Goal: Task Accomplishment & Management: Complete application form

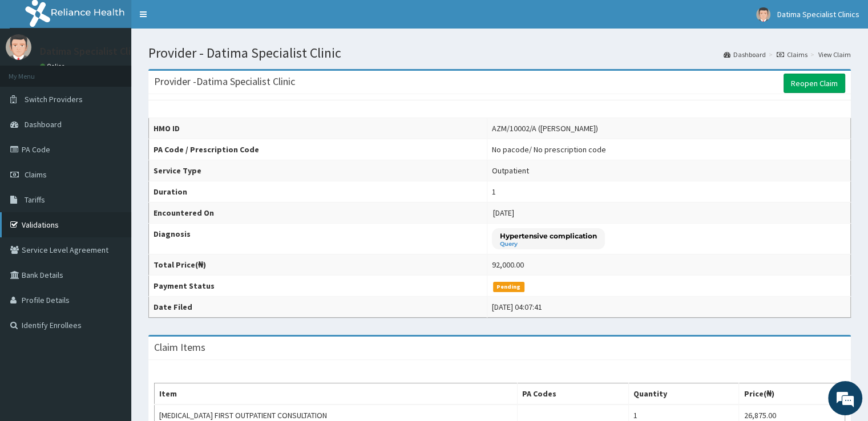
click at [42, 225] on link "Validations" at bounding box center [65, 224] width 131 height 25
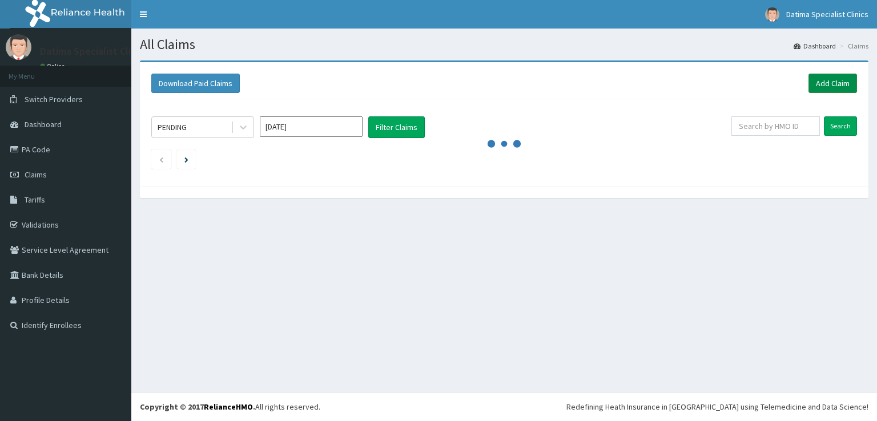
click at [840, 85] on link "Add Claim" at bounding box center [832, 83] width 49 height 19
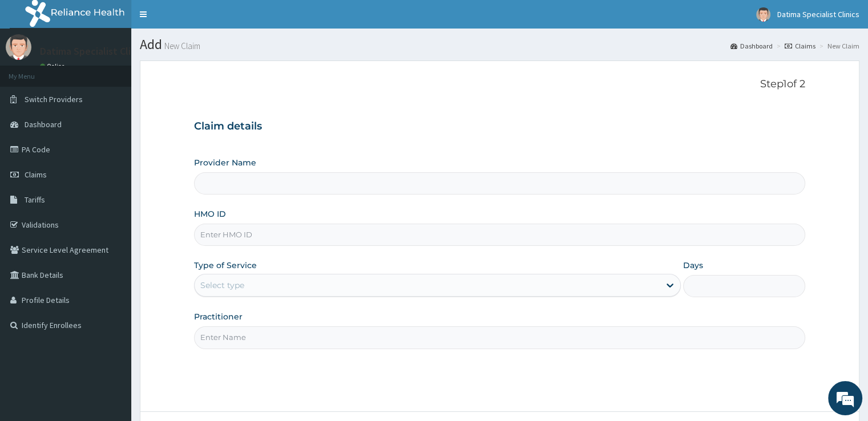
click at [383, 234] on input "HMO ID" at bounding box center [499, 235] width 611 height 22
type input "RET/46496/A"
click at [305, 281] on div "Select type" at bounding box center [427, 285] width 465 height 18
click at [455, 256] on div "Provider Name HMO ID RET/46496/A Type of Service Select type Days Practitioner" at bounding box center [499, 253] width 611 height 192
click at [369, 160] on div "Provider Name" at bounding box center [499, 176] width 611 height 38
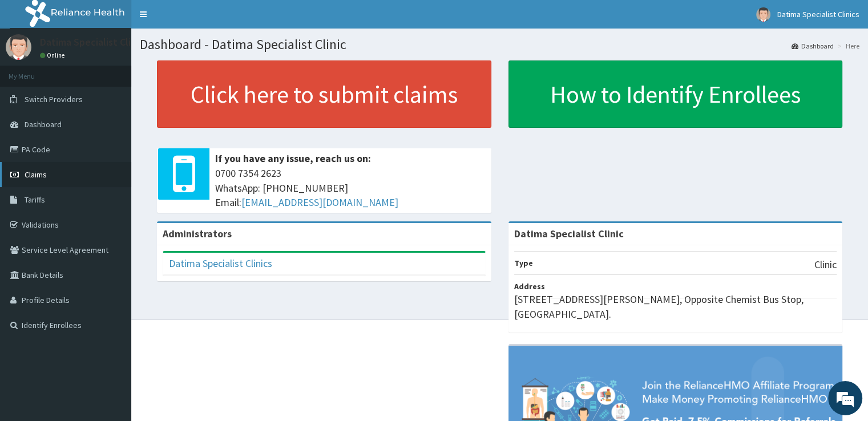
click at [60, 179] on link "Claims" at bounding box center [65, 174] width 131 height 25
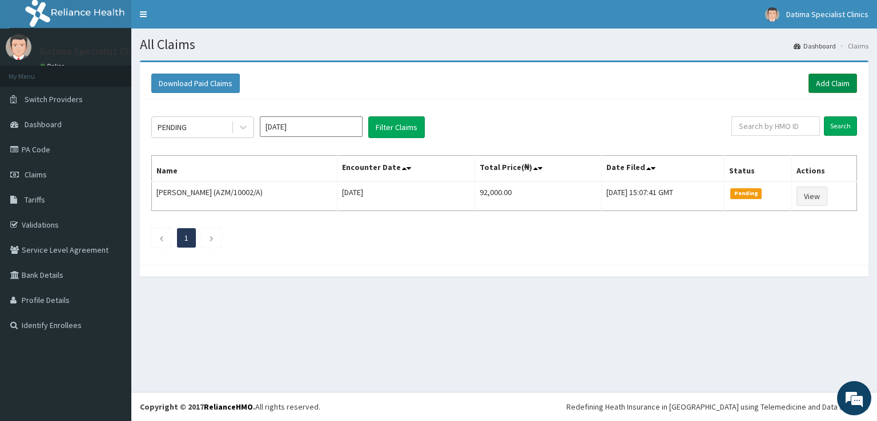
click at [837, 85] on link "Add Claim" at bounding box center [832, 83] width 49 height 19
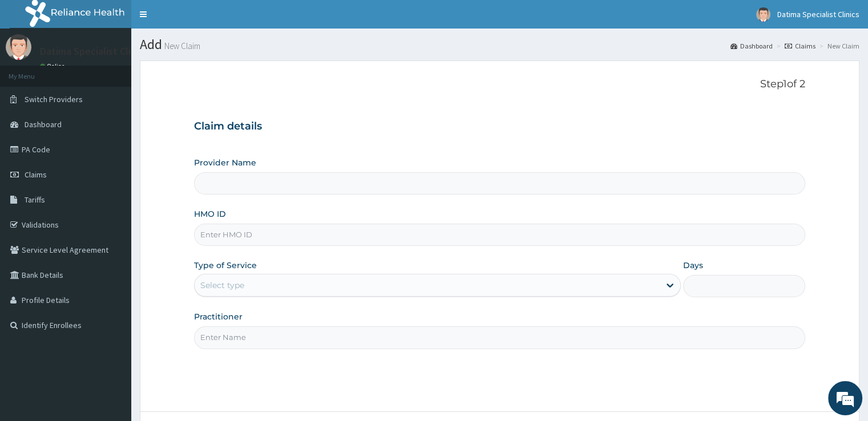
type input "Datima Specialist Clinic"
click at [457, 240] on input "HMO ID" at bounding box center [499, 235] width 611 height 22
type input "RET/46496/A"
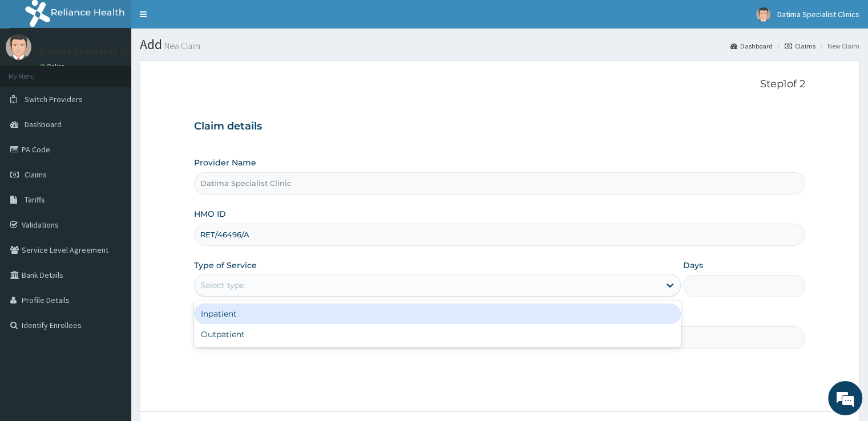
click at [618, 287] on div "Select type" at bounding box center [427, 285] width 465 height 18
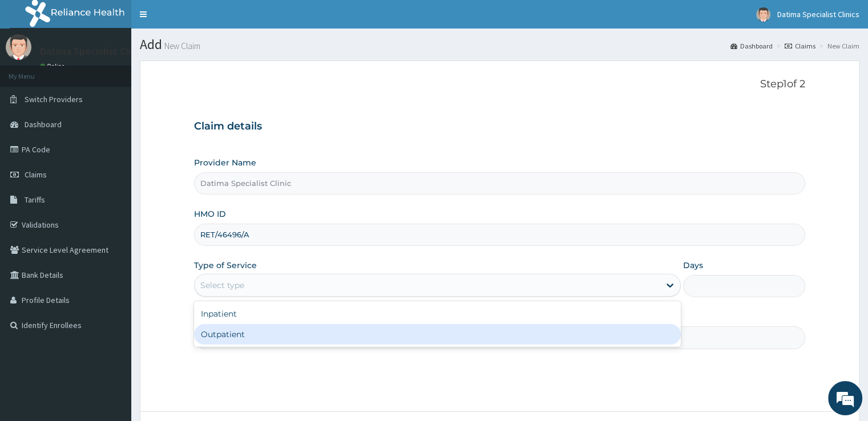
click at [541, 340] on div "Outpatient" at bounding box center [437, 334] width 487 height 21
type input "1"
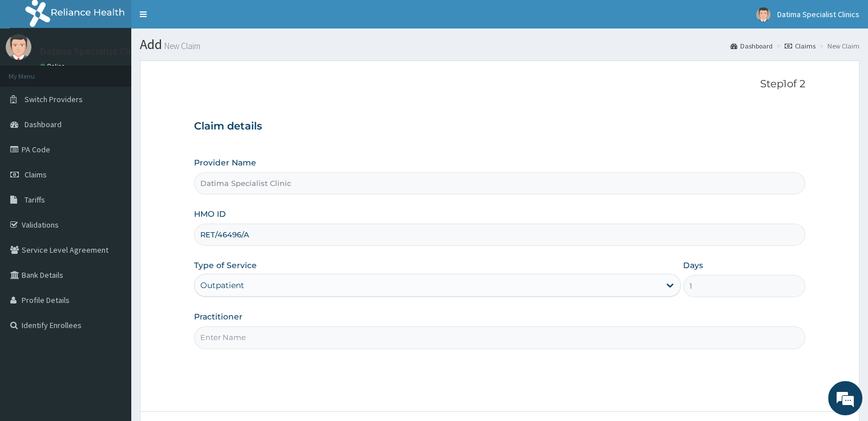
click at [527, 337] on input "Practitioner" at bounding box center [499, 337] width 611 height 22
type input "d"
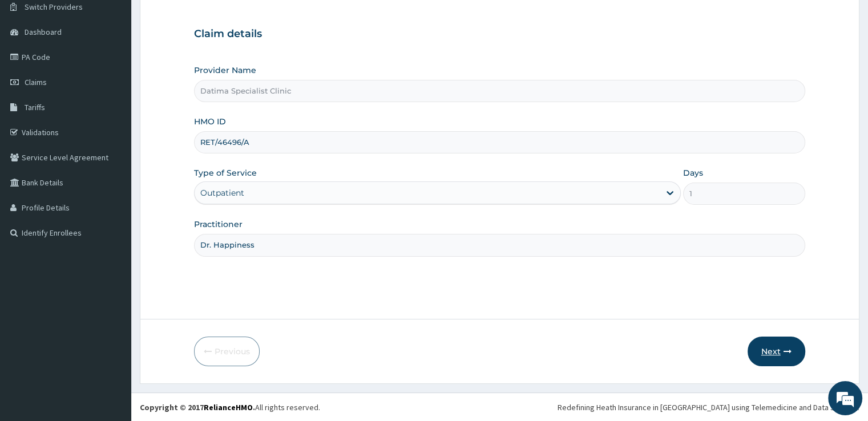
type input "Dr. Happiness"
click at [781, 358] on button "Next" at bounding box center [777, 352] width 58 height 30
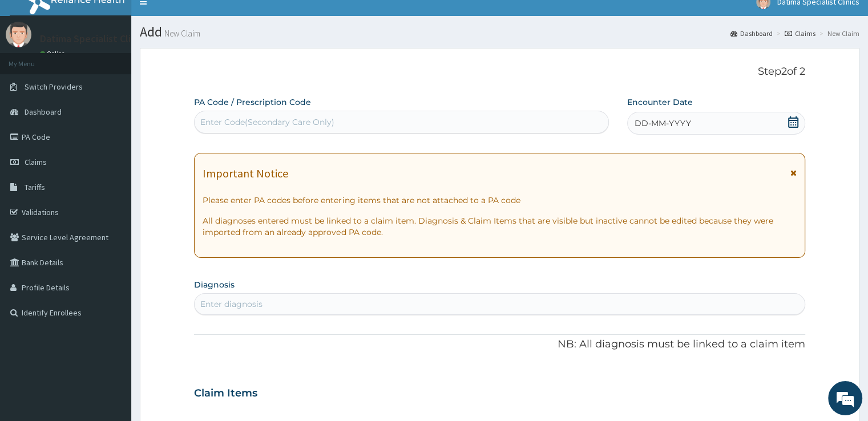
scroll to position [0, 0]
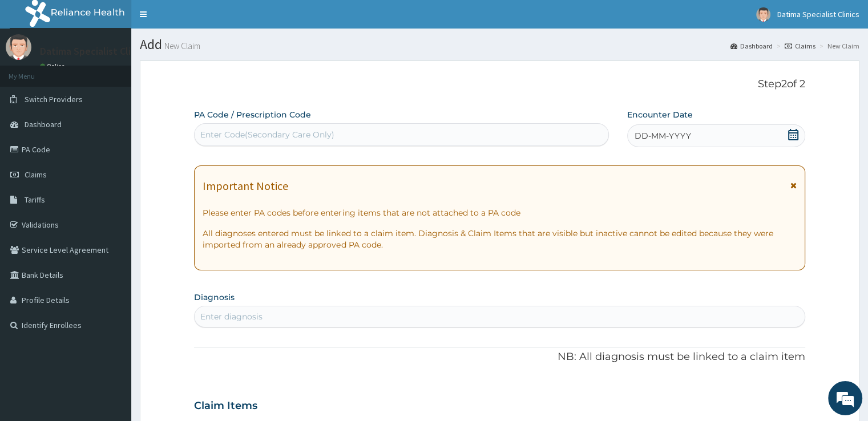
click at [692, 132] on div "DD-MM-YYYY" at bounding box center [716, 135] width 178 height 23
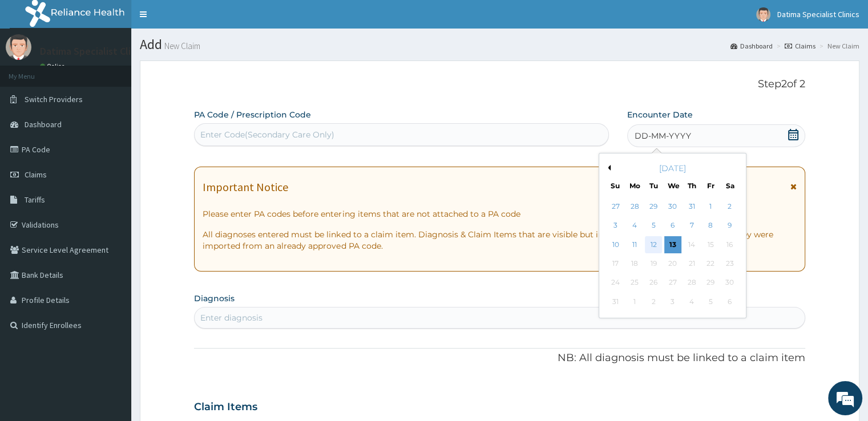
click at [650, 243] on div "12" at bounding box center [653, 244] width 17 height 17
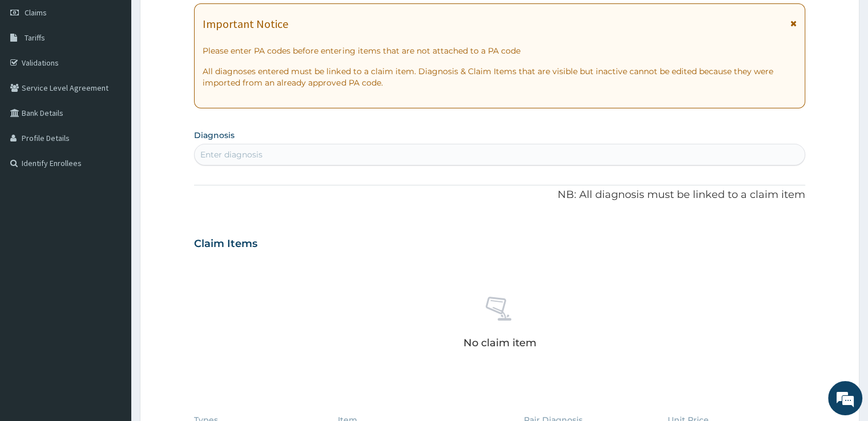
scroll to position [136, 0]
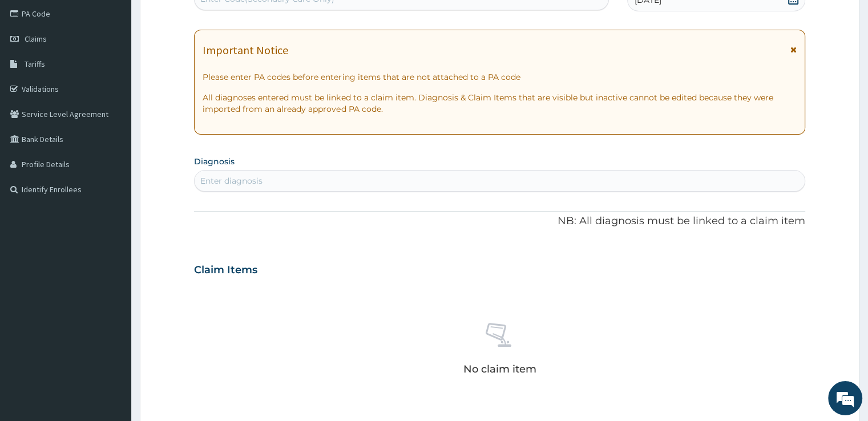
click at [423, 185] on div "Enter diagnosis" at bounding box center [500, 181] width 610 height 18
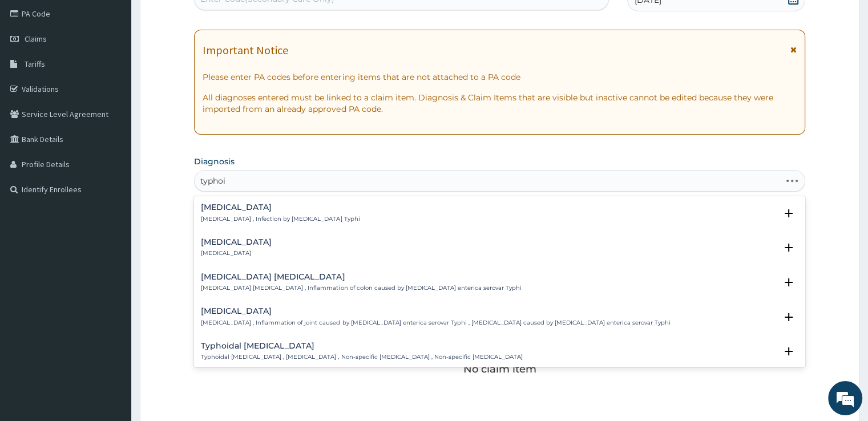
type input "typhoid"
click at [314, 211] on h4 "Typhoid fever" at bounding box center [280, 207] width 159 height 9
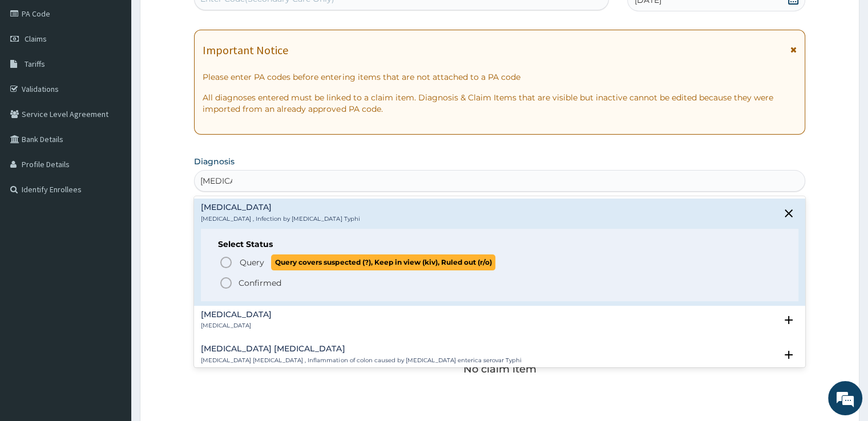
click at [225, 261] on icon "status option query" at bounding box center [226, 263] width 14 height 14
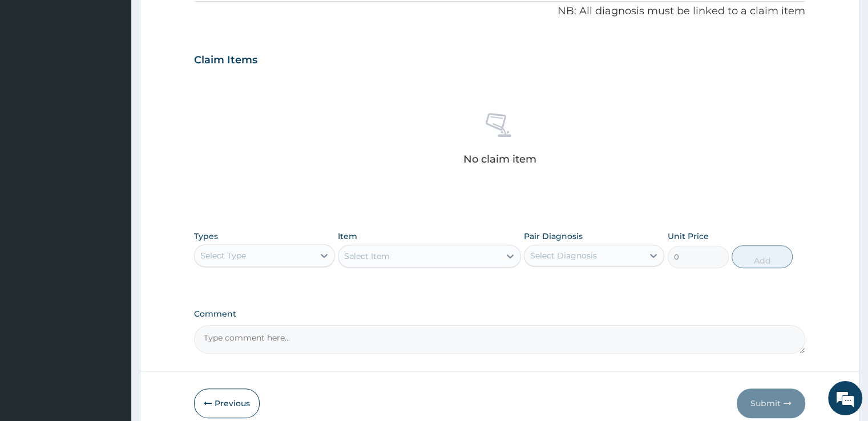
scroll to position [349, 0]
click at [434, 253] on div "Select Item" at bounding box center [429, 256] width 183 height 23
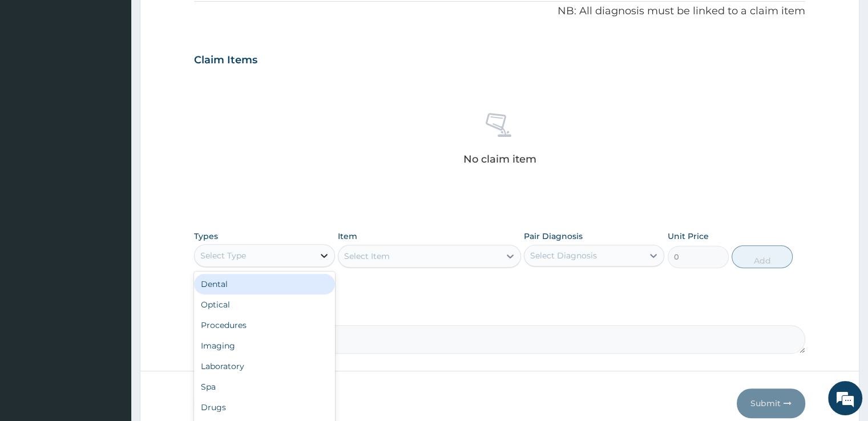
click at [329, 255] on icon at bounding box center [323, 255] width 11 height 11
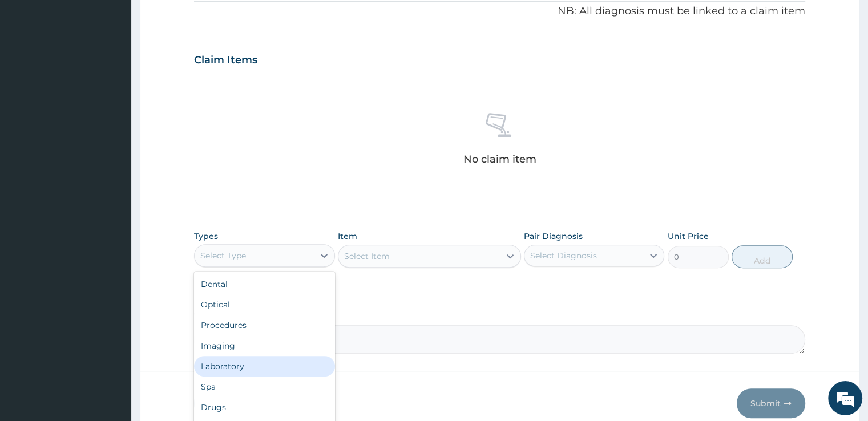
click at [243, 364] on div "Laboratory" at bounding box center [264, 366] width 140 height 21
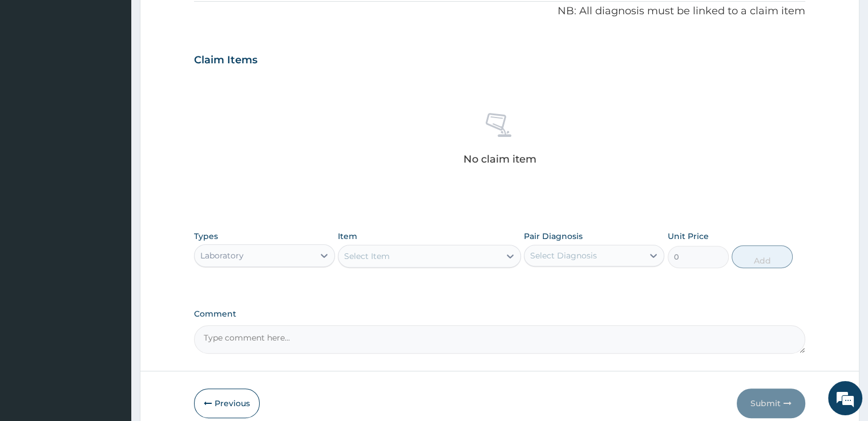
click at [554, 371] on div at bounding box center [499, 371] width 719 height 1
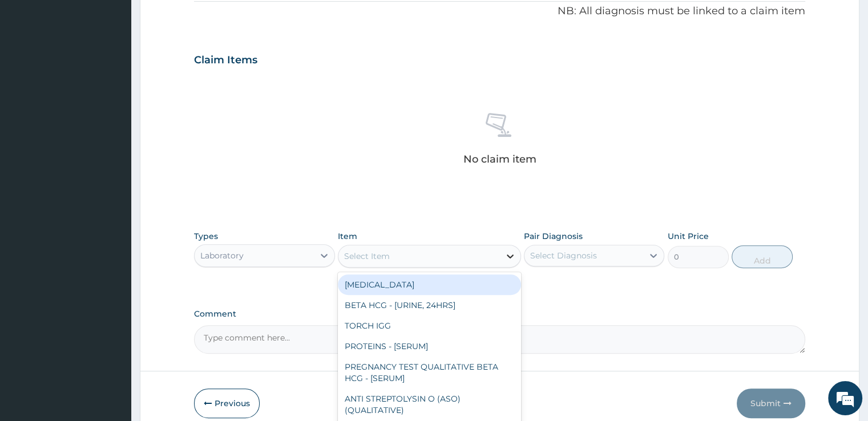
click at [501, 255] on div at bounding box center [510, 256] width 21 height 21
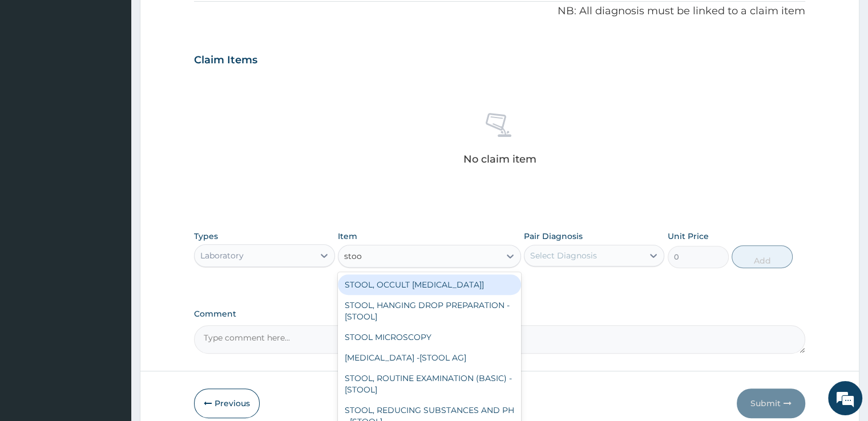
type input "stool"
click at [418, 279] on div "STOOL, OCCULT BLOOD - [STOOL]" at bounding box center [429, 285] width 183 height 21
type input "3225"
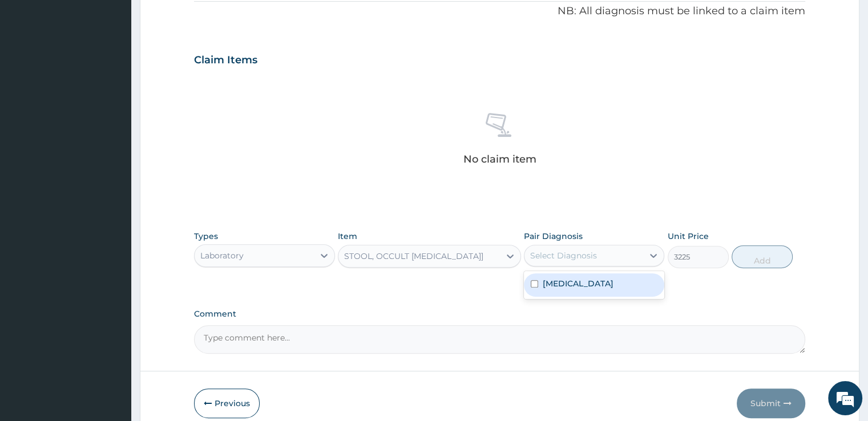
click at [624, 254] on div "Select Diagnosis" at bounding box center [584, 256] width 119 height 18
click at [579, 284] on label "Typhoid fever" at bounding box center [578, 283] width 71 height 11
checkbox input "true"
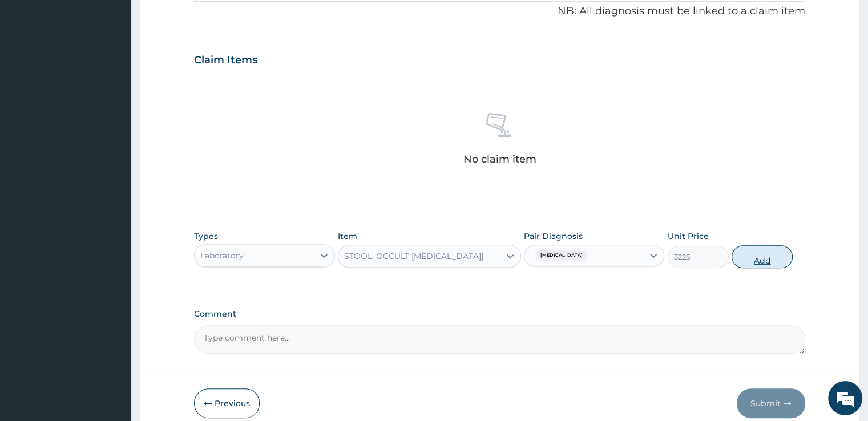
click at [749, 260] on button "Add" at bounding box center [762, 256] width 61 height 23
type input "0"
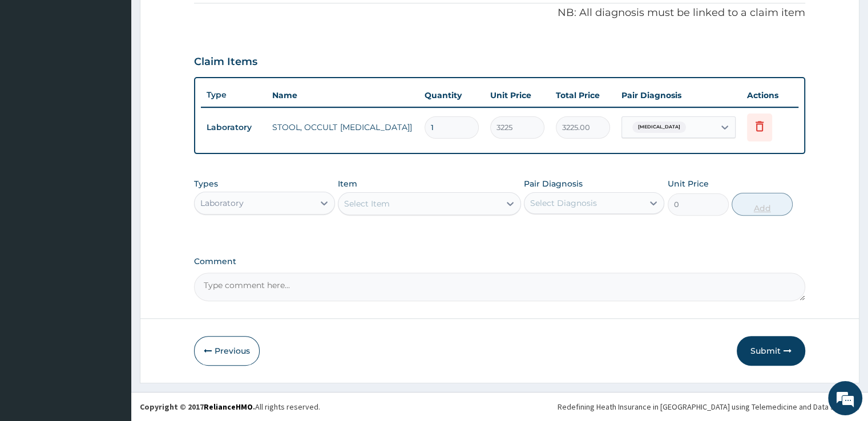
scroll to position [346, 0]
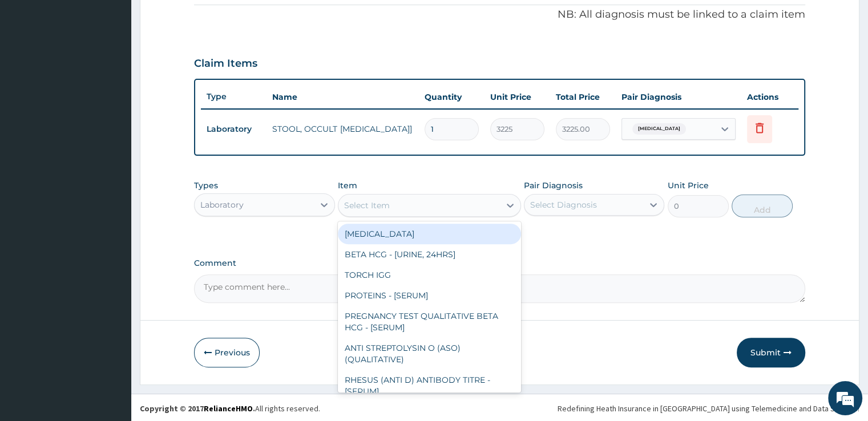
click at [445, 204] on div "Select Item" at bounding box center [419, 205] width 162 height 18
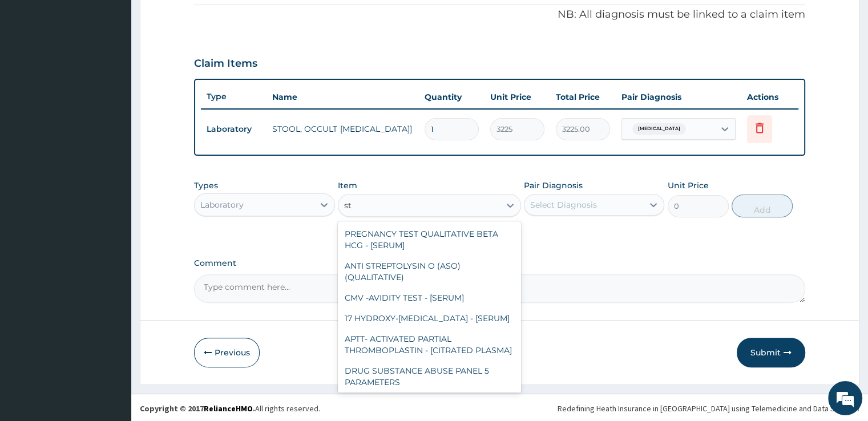
type input "s"
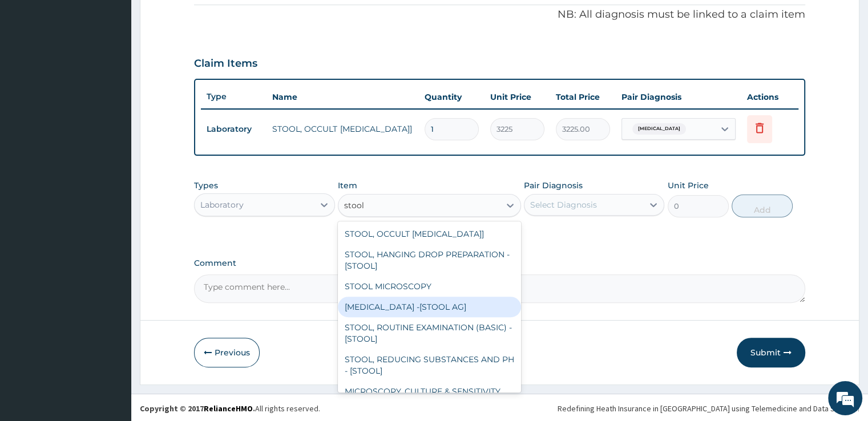
type input "stool m"
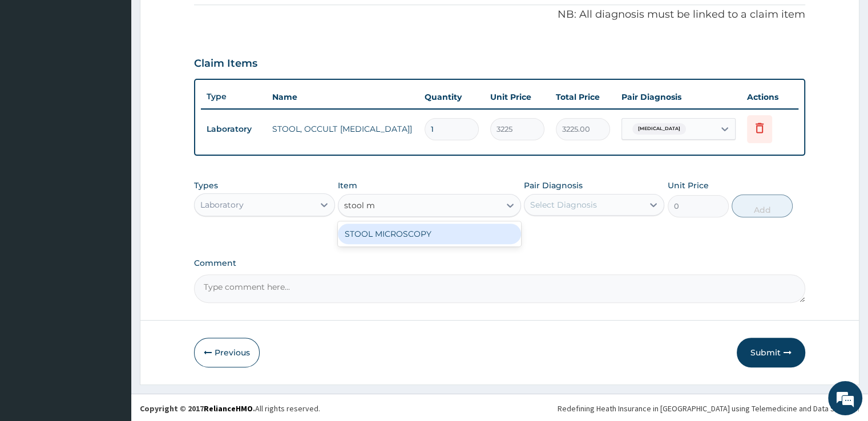
click at [431, 231] on div "STOOL MICROSCOPY" at bounding box center [429, 234] width 183 height 21
type input "4085"
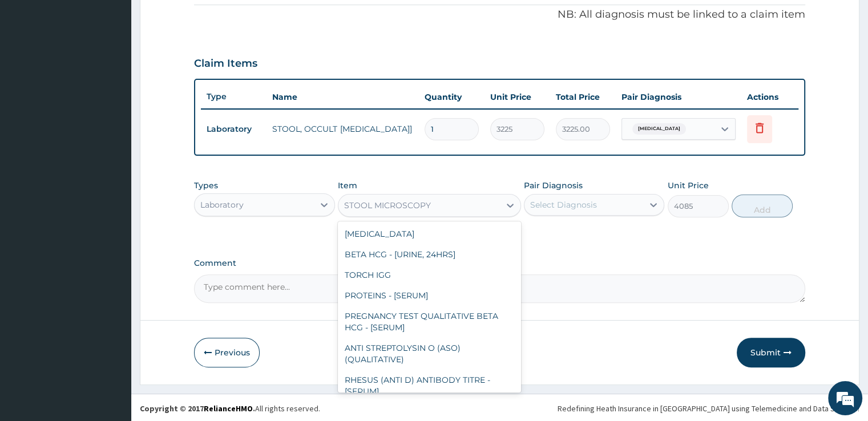
click at [451, 202] on div "STOOL MICROSCOPY" at bounding box center [419, 205] width 162 height 18
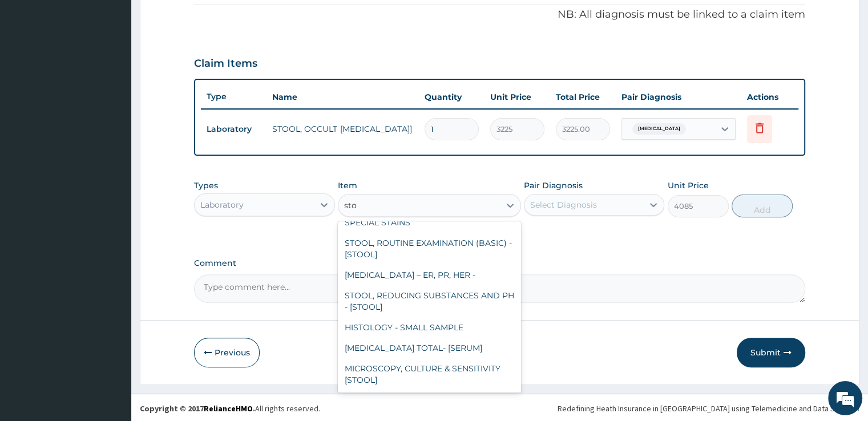
scroll to position [0, 0]
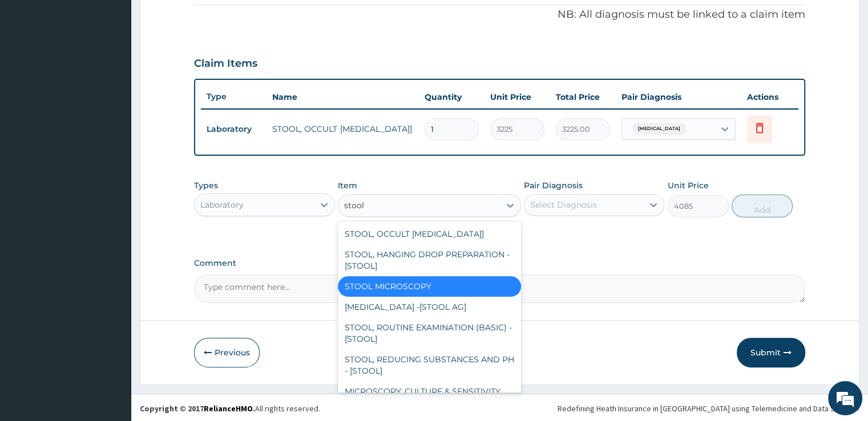
type input "stool M"
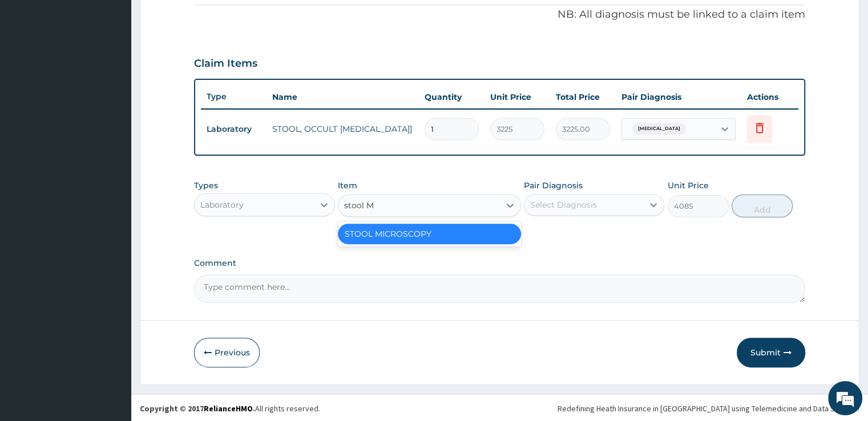
click at [465, 235] on div "STOOL MICROSCOPY" at bounding box center [429, 234] width 183 height 21
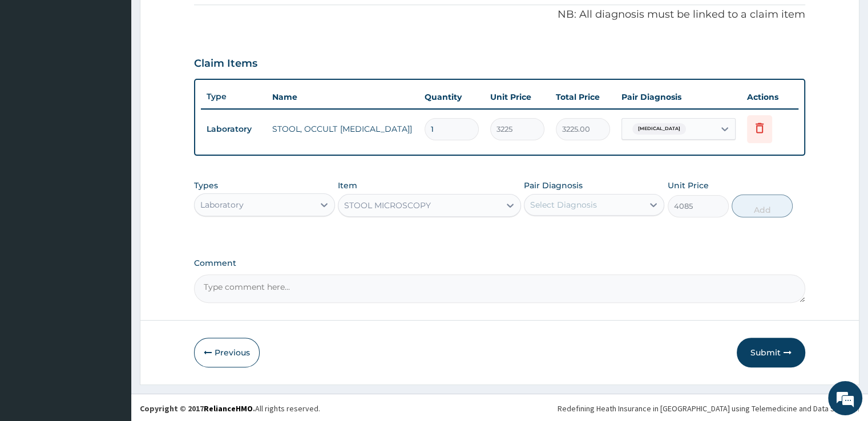
click at [606, 199] on div "Select Diagnosis" at bounding box center [584, 205] width 119 height 18
click at [591, 229] on label "Typhoid fever" at bounding box center [578, 232] width 71 height 11
checkbox input "true"
click at [756, 207] on button "Add" at bounding box center [762, 206] width 61 height 23
type input "0"
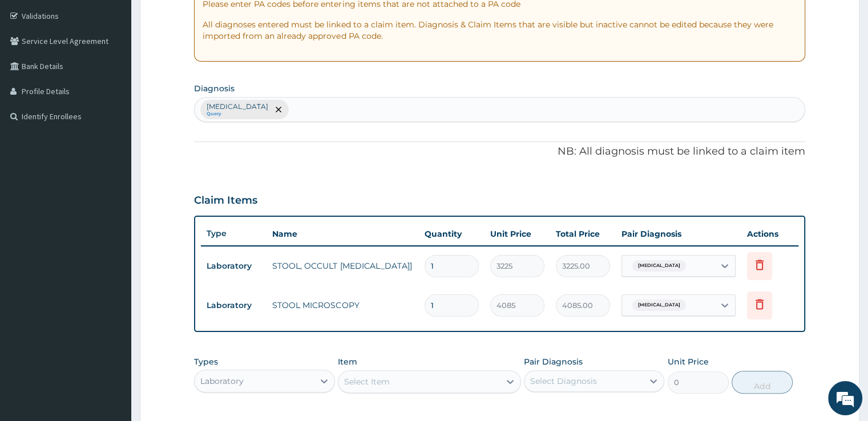
scroll to position [201, 0]
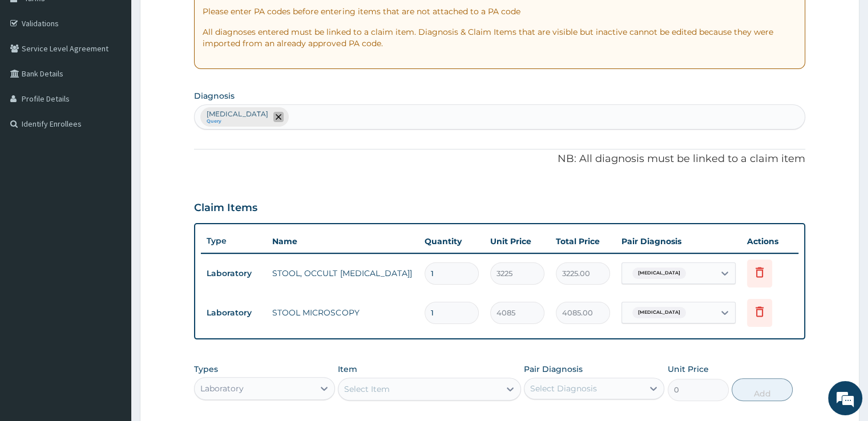
click at [276, 118] on icon "remove selection option" at bounding box center [279, 117] width 6 height 6
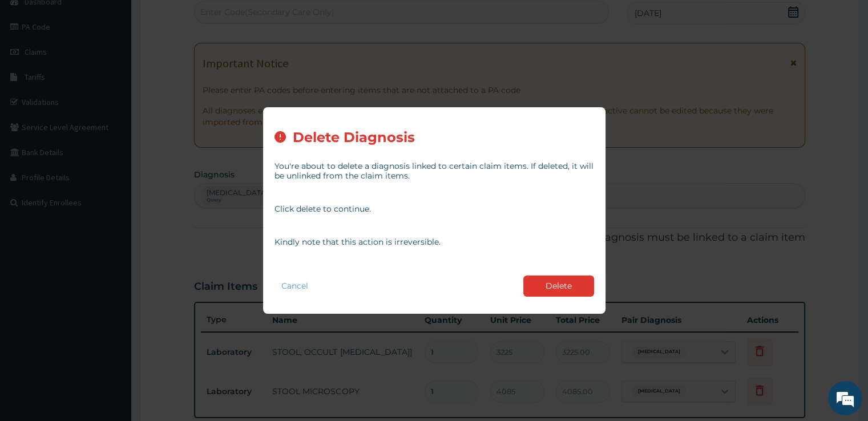
scroll to position [116, 0]
click at [558, 284] on button "Delete" at bounding box center [558, 286] width 71 height 21
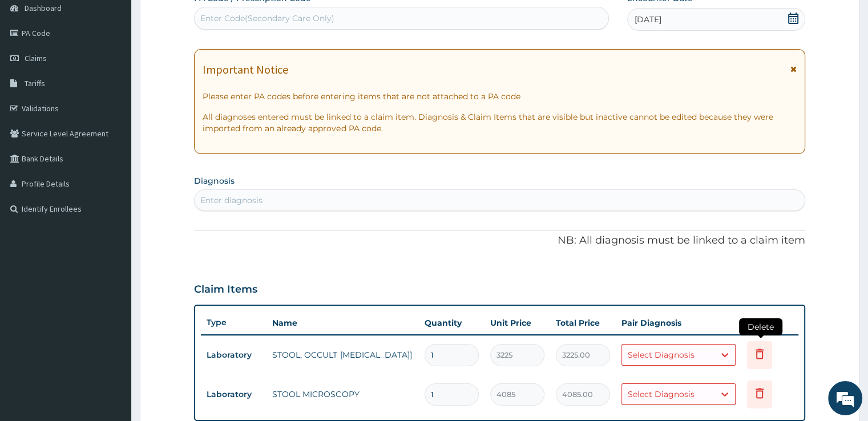
click at [764, 362] on icon at bounding box center [759, 355] width 25 height 28
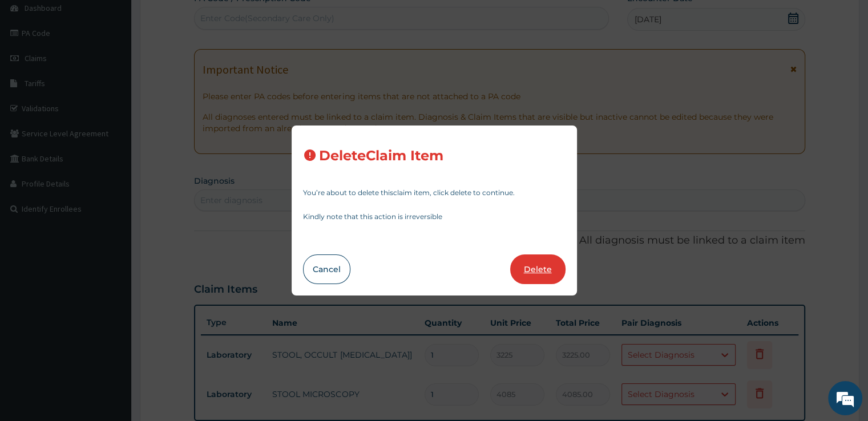
click at [538, 277] on button "Delete" at bounding box center [537, 270] width 55 height 30
type input "4085"
type input "4085.00"
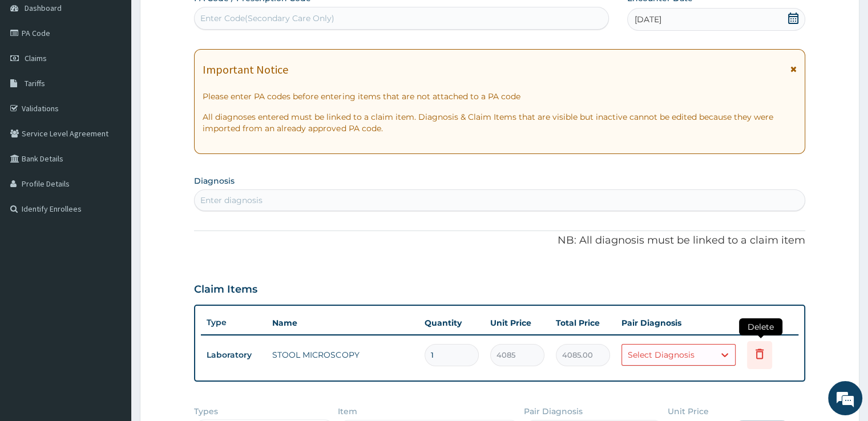
click at [760, 355] on icon at bounding box center [760, 354] width 14 height 14
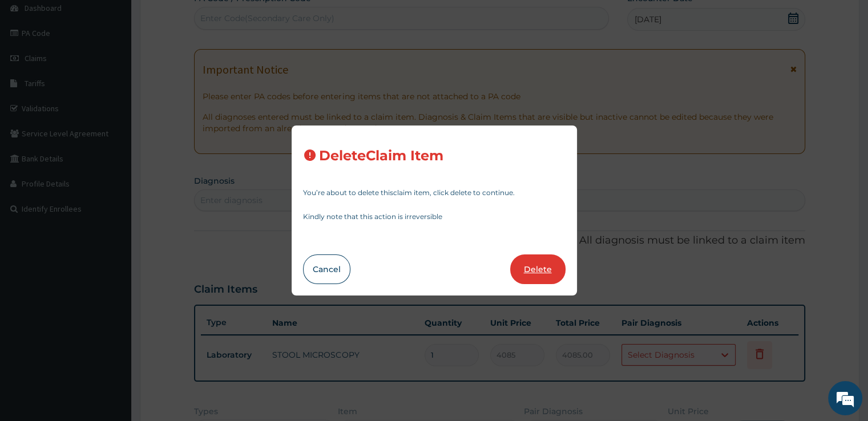
click at [543, 266] on button "Delete" at bounding box center [537, 270] width 55 height 30
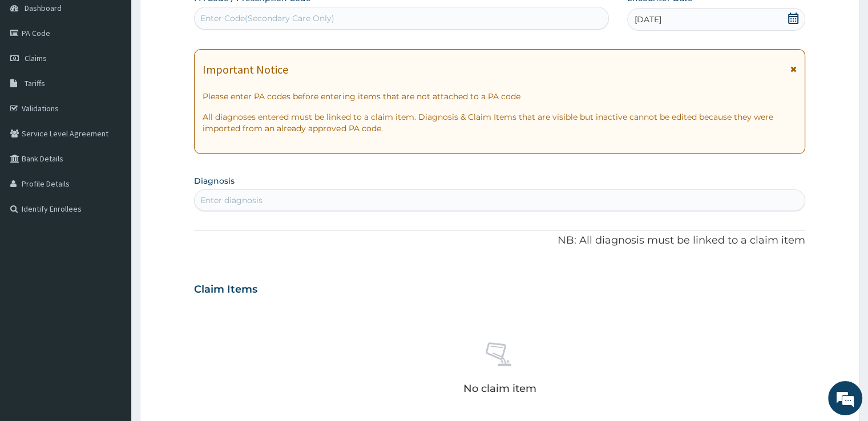
scroll to position [0, 0]
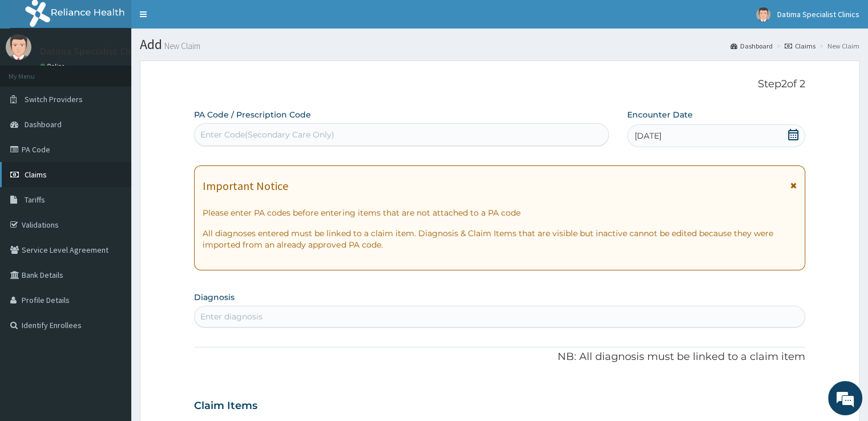
click at [63, 172] on link "Claims" at bounding box center [65, 174] width 131 height 25
